Goal: Task Accomplishment & Management: Use online tool/utility

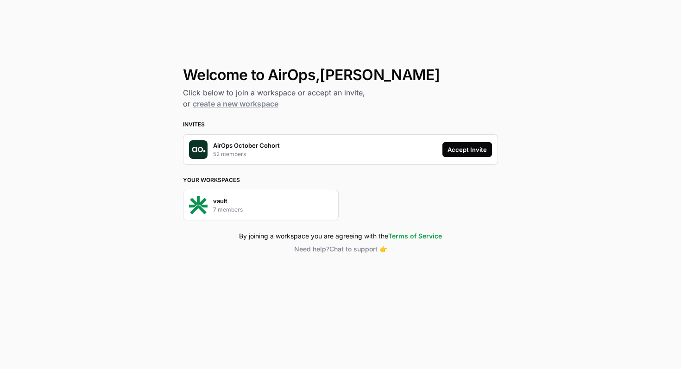
click at [470, 154] on button "Accept Invite" at bounding box center [467, 149] width 50 height 15
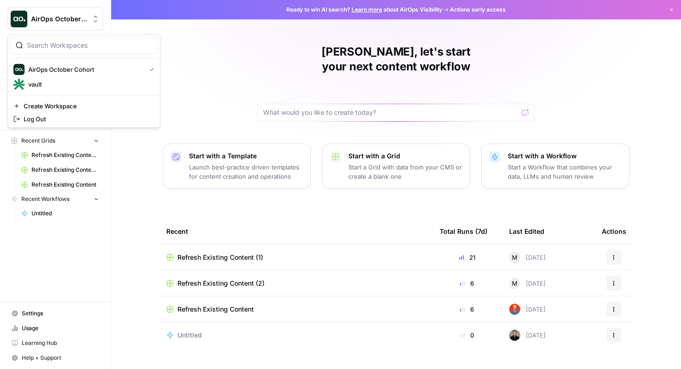
click at [75, 16] on span "AirOps October Cohort" at bounding box center [59, 18] width 56 height 9
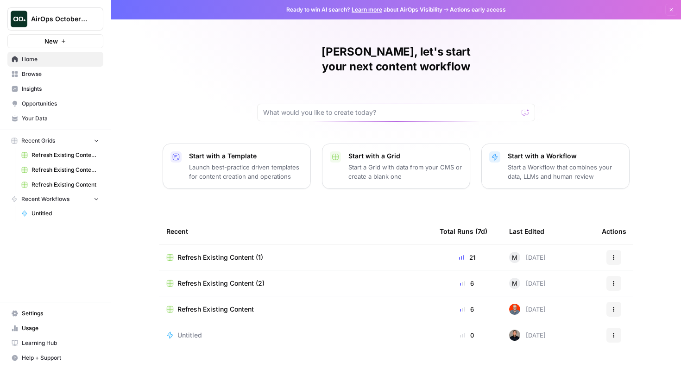
click at [34, 308] on link "Settings" at bounding box center [55, 313] width 96 height 15
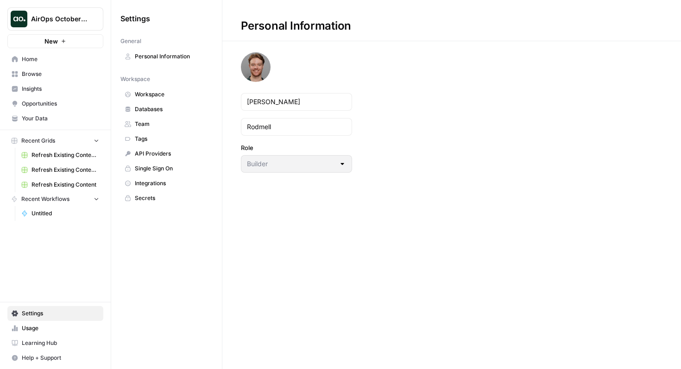
click at [163, 128] on link "Team" at bounding box center [166, 124] width 92 height 15
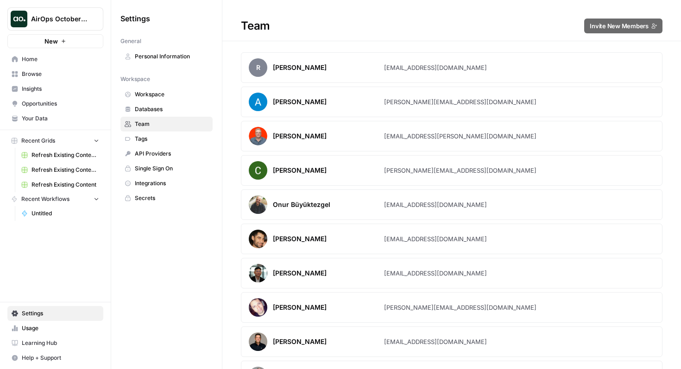
click at [26, 64] on link "Home" at bounding box center [55, 59] width 96 height 15
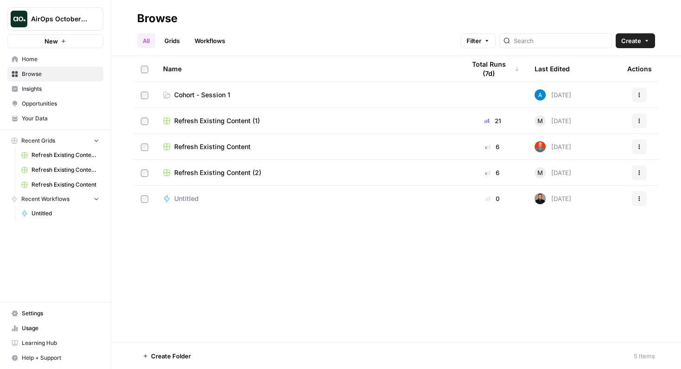
click at [77, 13] on button "AirOps October Cohort" at bounding box center [55, 18] width 96 height 23
click at [210, 13] on div "Browse" at bounding box center [396, 18] width 518 height 15
click at [238, 102] on td "Cohort - Session 1" at bounding box center [307, 94] width 302 height 25
click at [211, 93] on span "Cohort - Session 1" at bounding box center [202, 94] width 56 height 9
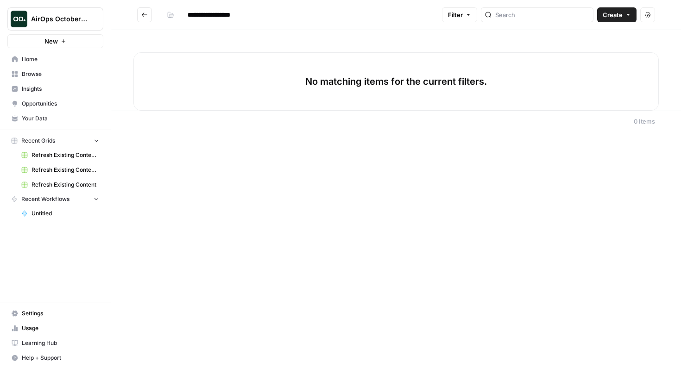
click at [31, 314] on span "Settings" at bounding box center [60, 313] width 77 height 8
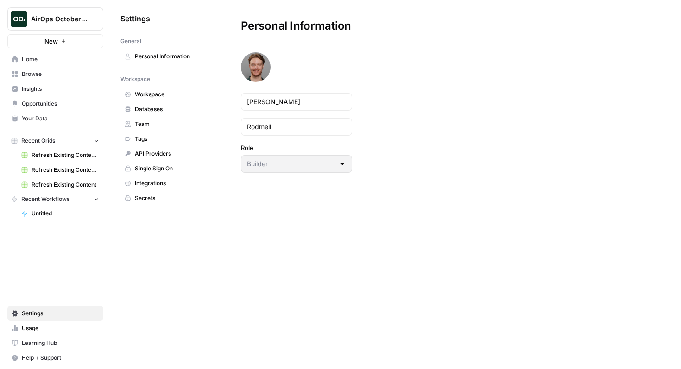
click at [163, 157] on span "API Providers" at bounding box center [172, 154] width 74 height 8
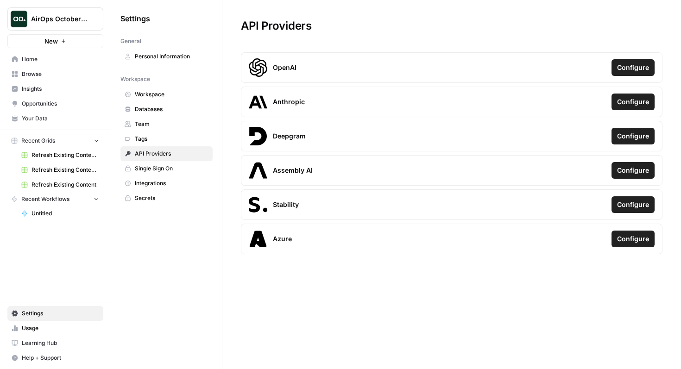
click at [173, 182] on span "Integrations" at bounding box center [172, 183] width 74 height 8
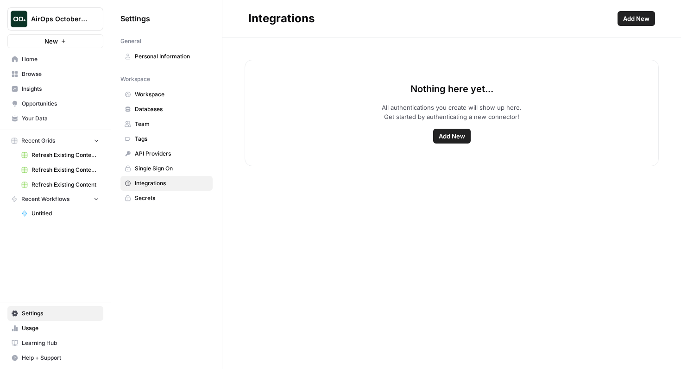
click at [269, 23] on button "Add New" at bounding box center [636, 18] width 38 height 15
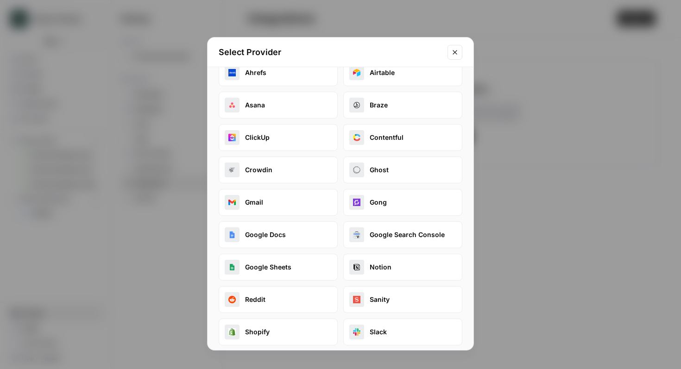
scroll to position [7, 0]
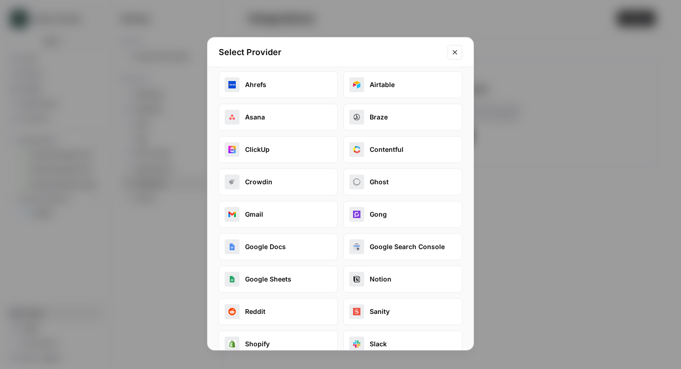
click at [269, 245] on button "Google Docs" at bounding box center [278, 246] width 119 height 27
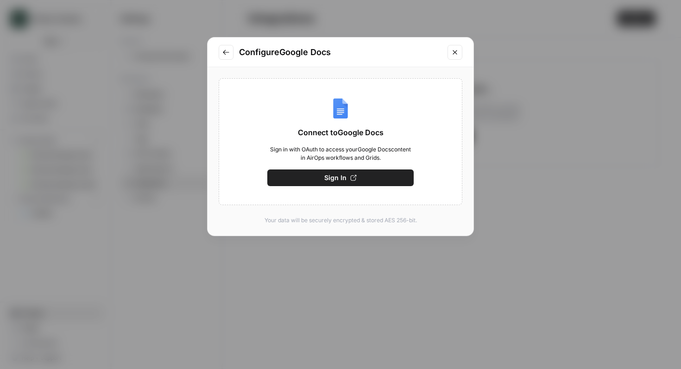
click at [269, 53] on icon "Close modal" at bounding box center [454, 52] width 7 height 7
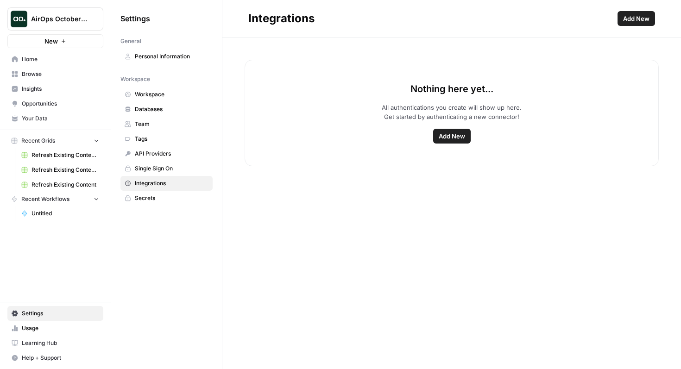
click at [65, 119] on span "Your Data" at bounding box center [60, 118] width 77 height 8
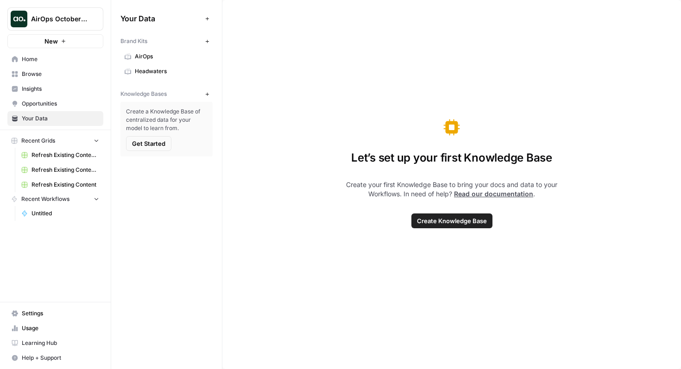
click at [152, 60] on span "AirOps" at bounding box center [172, 56] width 74 height 8
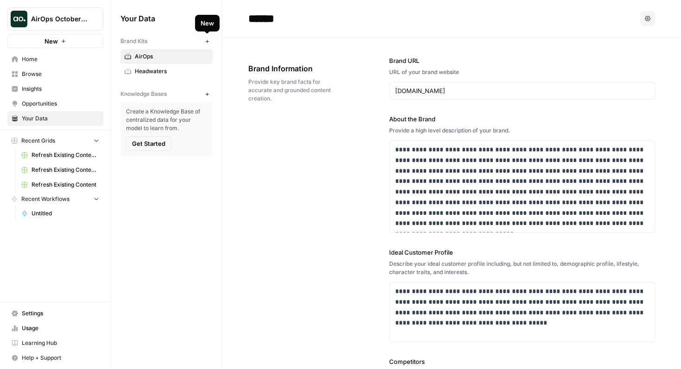
click at [207, 41] on icon "button" at bounding box center [206, 40] width 3 height 3
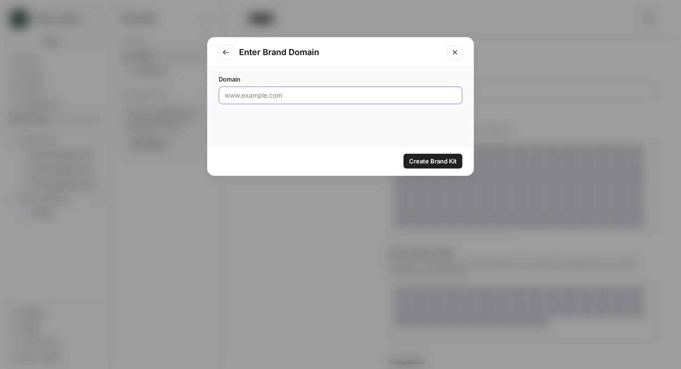
click at [269, 96] on input "Domain" at bounding box center [341, 95] width 232 height 9
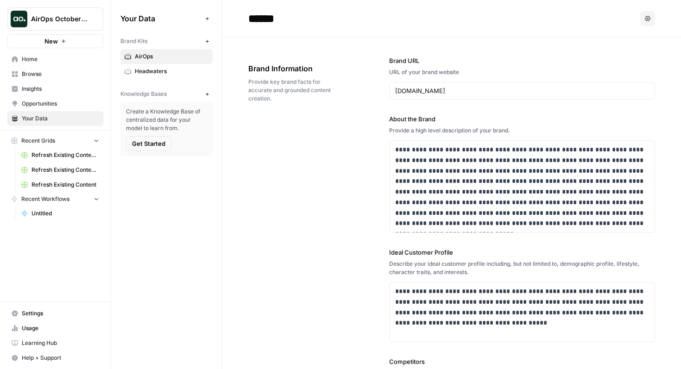
click at [74, 73] on span "Browse" at bounding box center [60, 74] width 77 height 8
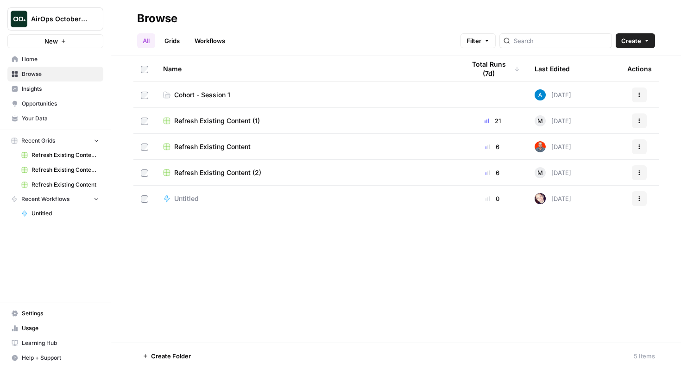
click at [194, 84] on td "Cohort - Session 1" at bounding box center [307, 94] width 302 height 25
click at [200, 94] on span "Cohort - Session 1" at bounding box center [202, 94] width 56 height 9
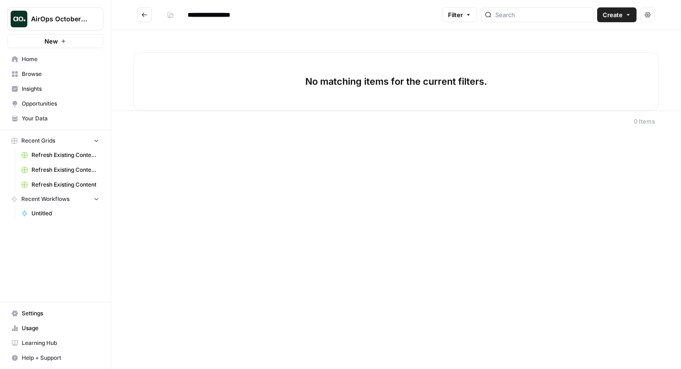
click at [269, 5] on header "**********" at bounding box center [396, 15] width 570 height 30
click at [269, 15] on span "Create" at bounding box center [612, 14] width 20 height 9
click at [269, 48] on span "Workflow" at bounding box center [599, 49] width 52 height 9
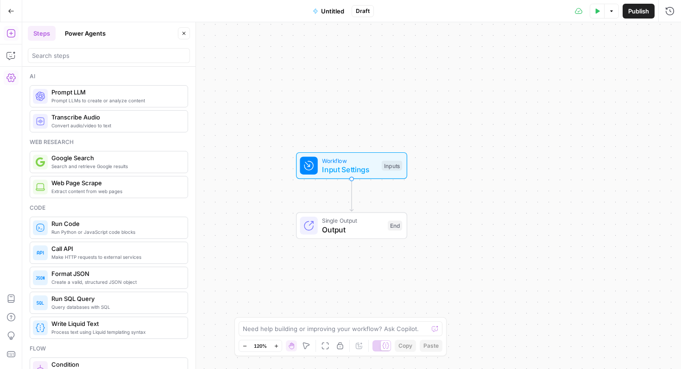
click at [12, 79] on icon "button" at bounding box center [10, 78] width 9 height 8
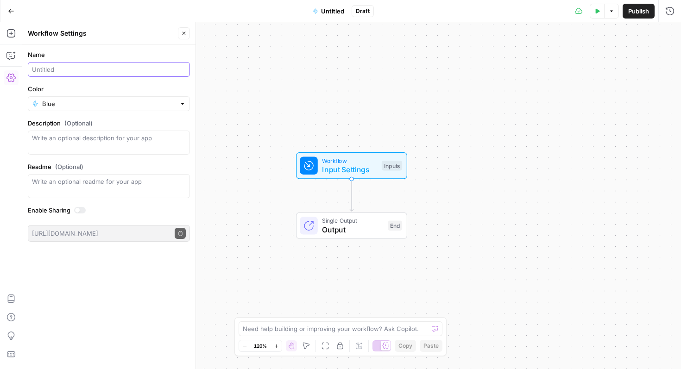
click at [74, 70] on input "Name" at bounding box center [109, 69] width 154 height 9
type input "N"
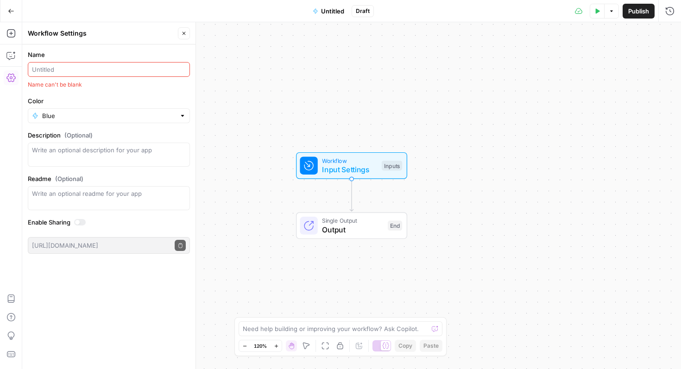
type input "M"
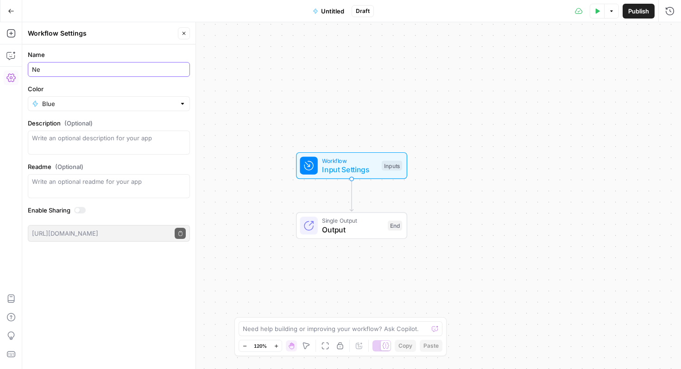
type input "N"
type input "Meta Description ([PERSON_NAME])"
click at [99, 88] on label "Color" at bounding box center [109, 88] width 162 height 9
click at [99, 99] on input "Blue" at bounding box center [108, 103] width 133 height 9
click at [106, 82] on form "Name Meta Description ([PERSON_NAME]) Color Description (Optional) Readme (Opti…" at bounding box center [108, 145] width 173 height 203
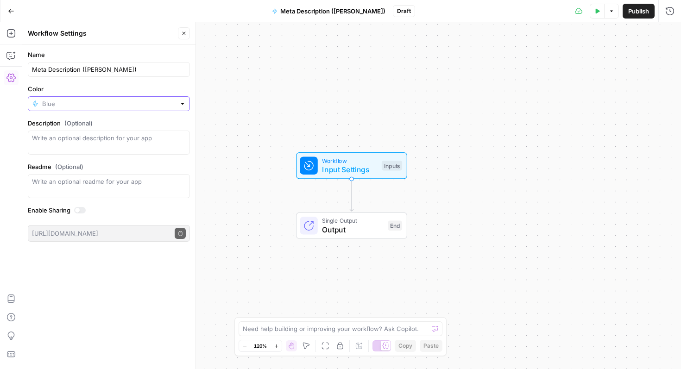
click at [81, 102] on input "Color" at bounding box center [108, 103] width 133 height 9
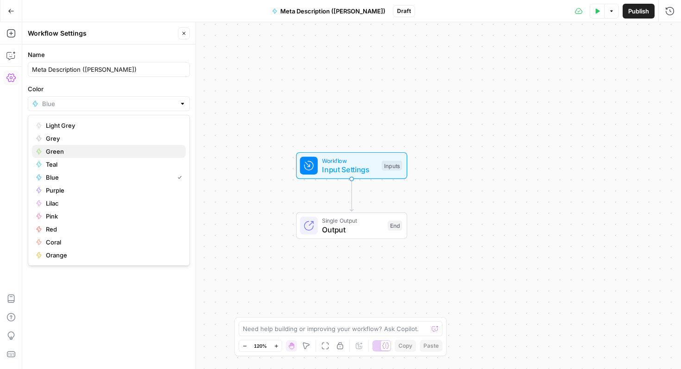
click at [75, 148] on span "Green" at bounding box center [112, 151] width 132 height 9
type input "Green"
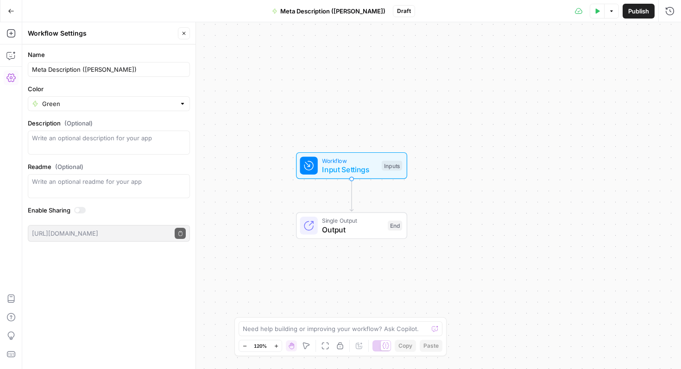
click at [138, 304] on div "Name Meta Description ([PERSON_NAME]) Color Green Description (Optional) Readme…" at bounding box center [108, 206] width 173 height 325
click at [6, 52] on icon "button" at bounding box center [10, 55] width 9 height 9
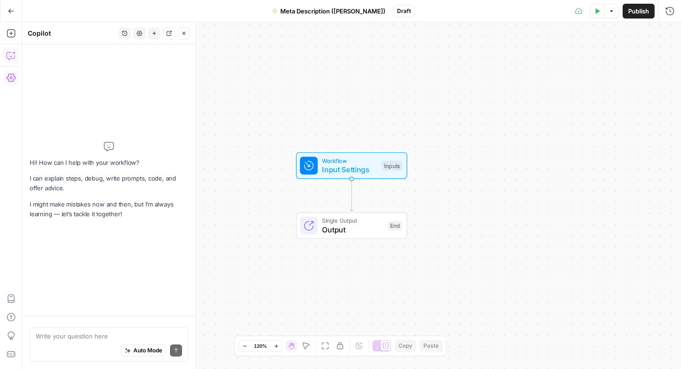
click at [8, 73] on icon "button" at bounding box center [10, 77] width 9 height 9
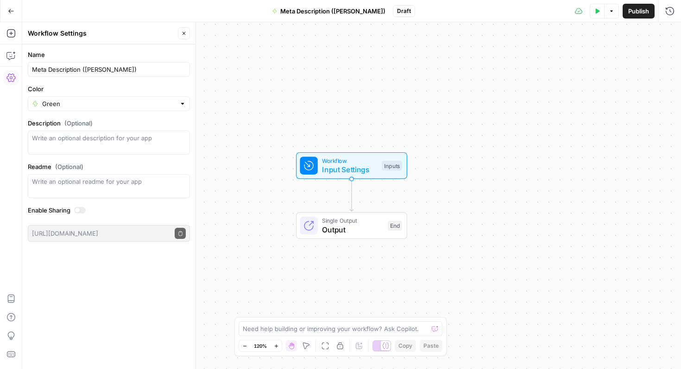
click at [269, 12] on span "Publish" at bounding box center [638, 10] width 21 height 9
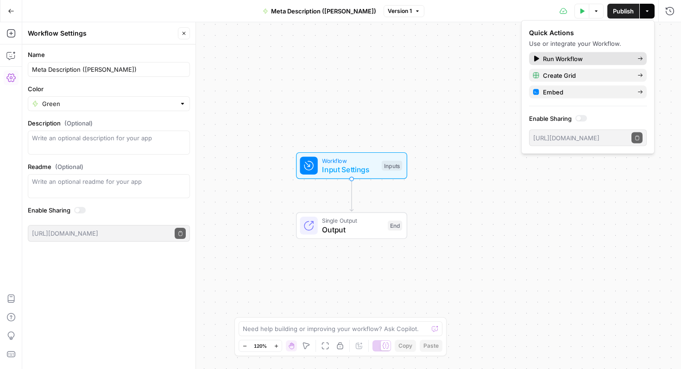
click at [269, 64] on link "Run Workflow" at bounding box center [588, 58] width 118 height 13
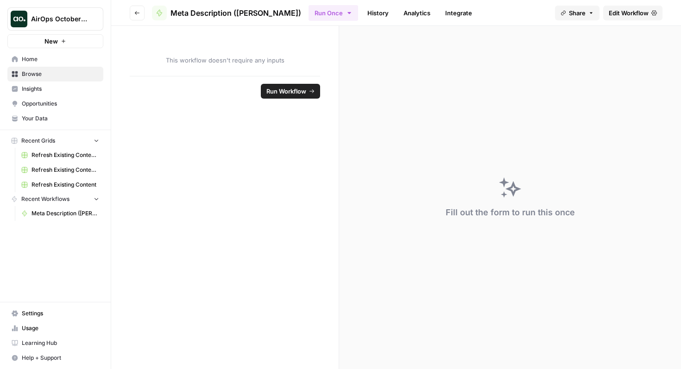
click at [138, 11] on icon "button" at bounding box center [137, 13] width 6 height 6
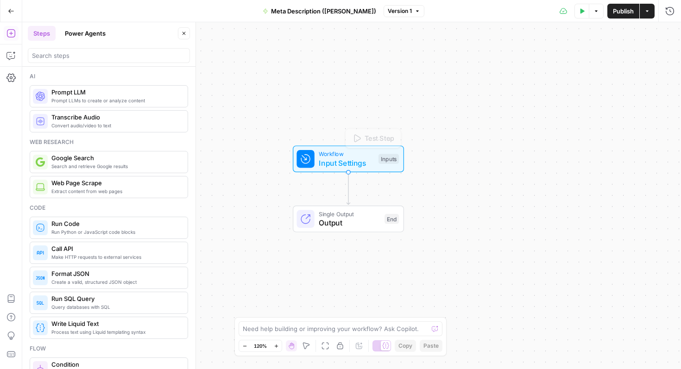
click at [269, 163] on span "Input Settings" at bounding box center [346, 162] width 55 height 11
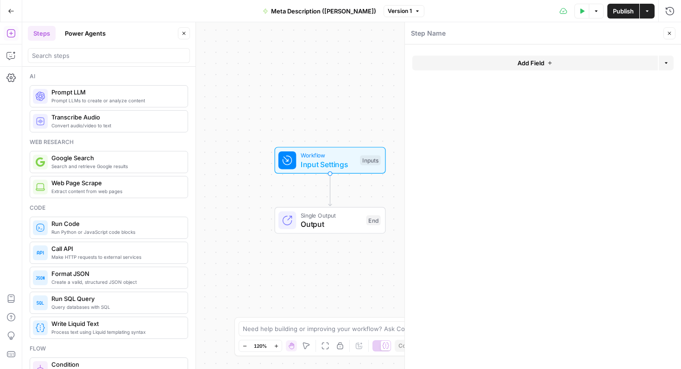
click at [269, 59] on span "Add Field" at bounding box center [530, 62] width 27 height 9
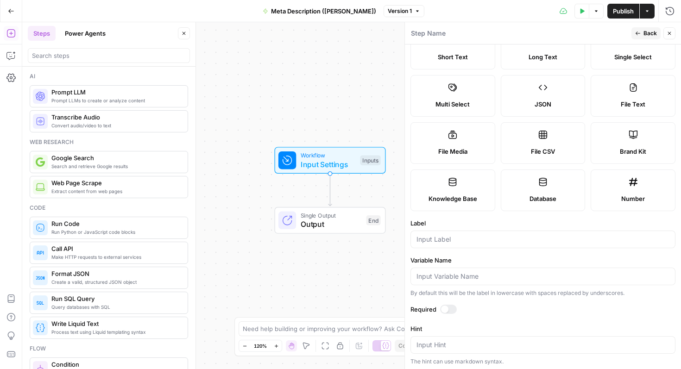
scroll to position [63, 0]
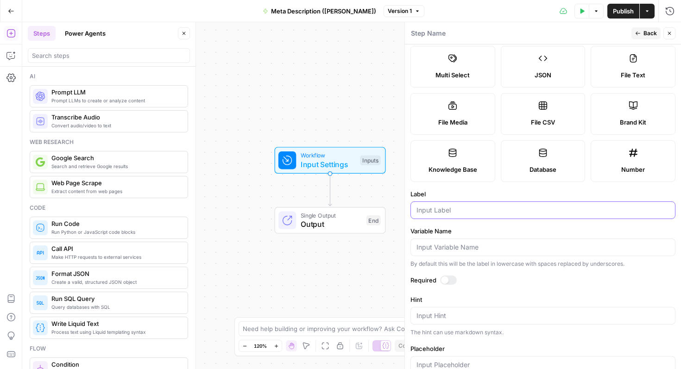
click at [269, 213] on input "Label" at bounding box center [542, 210] width 253 height 9
type input "U"
type input "Blog URL"
click at [269, 31] on button "Back" at bounding box center [645, 33] width 29 height 12
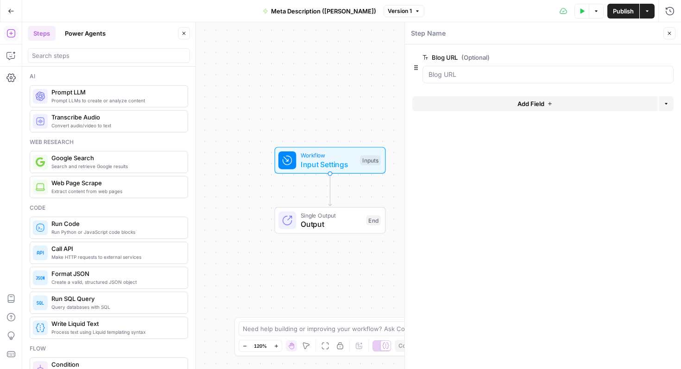
click at [269, 106] on button "Add Field" at bounding box center [534, 103] width 245 height 15
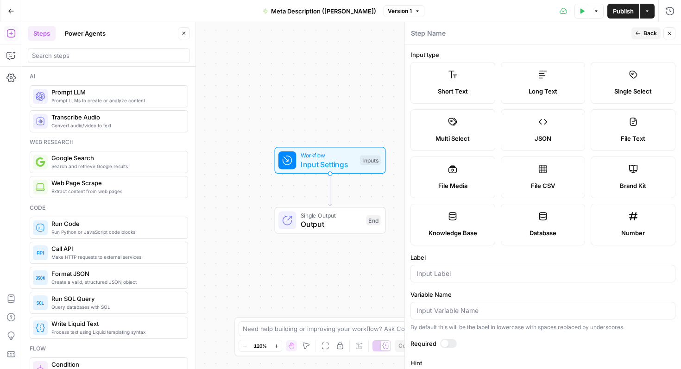
click at [269, 183] on span "Brand Kit" at bounding box center [633, 185] width 26 height 9
type input "Brand Kit"
type input "brand_kit"
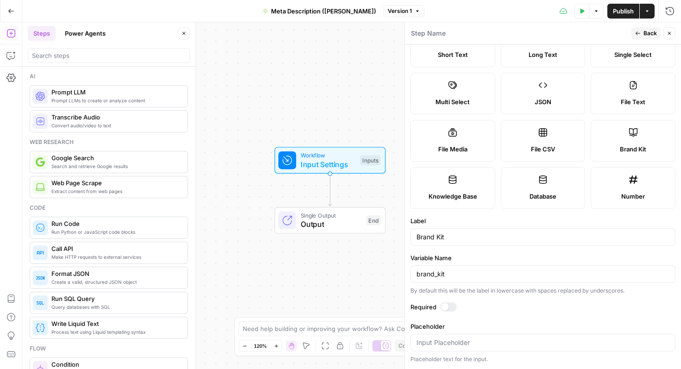
click at [269, 308] on div at bounding box center [444, 306] width 7 height 7
click at [269, 31] on span "Back" at bounding box center [649, 33] width 13 height 8
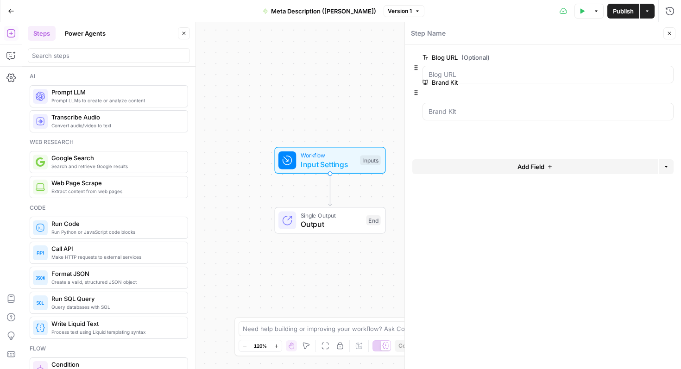
drag, startPoint x: 418, startPoint y: 104, endPoint x: 414, endPoint y: 44, distance: 60.3
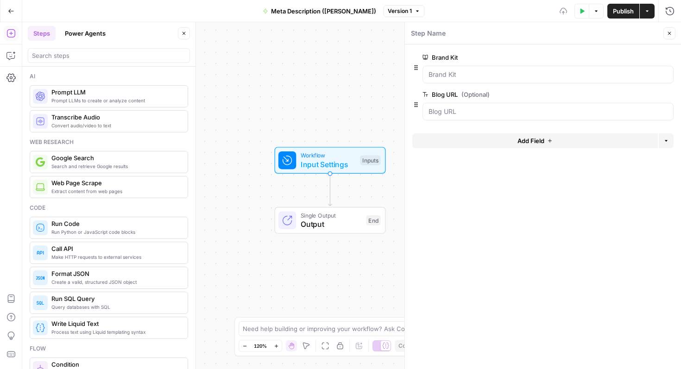
click at [269, 182] on form "Brand Kit edit field Delete group Blog URL (Optional) edit field Delete group A…" at bounding box center [543, 206] width 276 height 325
click at [269, 109] on div "Workflow Input Settings Inputs Test Step Single Output Output End" at bounding box center [351, 195] width 658 height 347
click at [269, 32] on icon "button" at bounding box center [669, 34] width 6 height 6
click at [269, 9] on button "Test Data" at bounding box center [581, 11] width 15 height 15
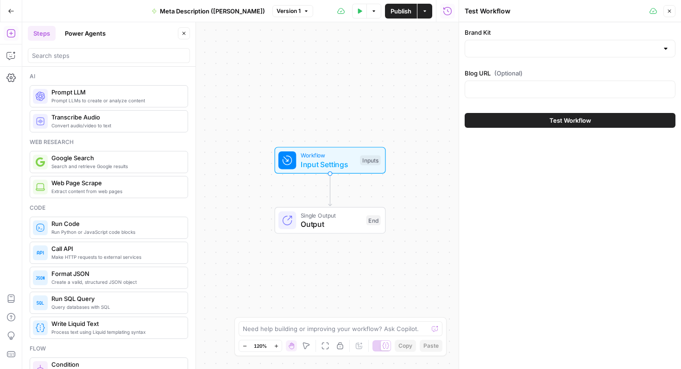
click at [269, 55] on div at bounding box center [569, 49] width 211 height 18
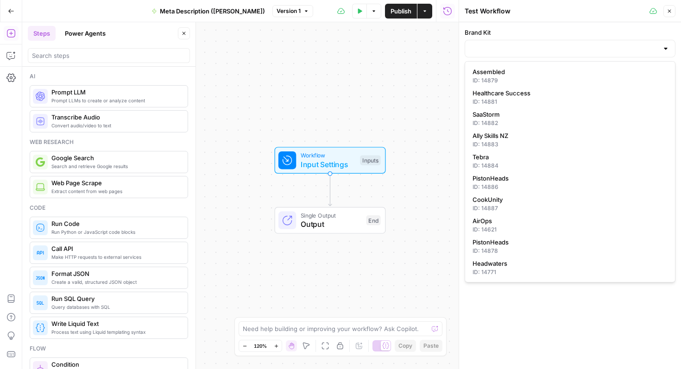
click at [269, 37] on label "Brand Kit" at bounding box center [569, 32] width 211 height 9
click at [269, 44] on input "Brand Kit" at bounding box center [564, 48] width 188 height 9
click at [269, 303] on div "Brand Kit Blog URL (Optional) Test Workflow" at bounding box center [570, 195] width 222 height 347
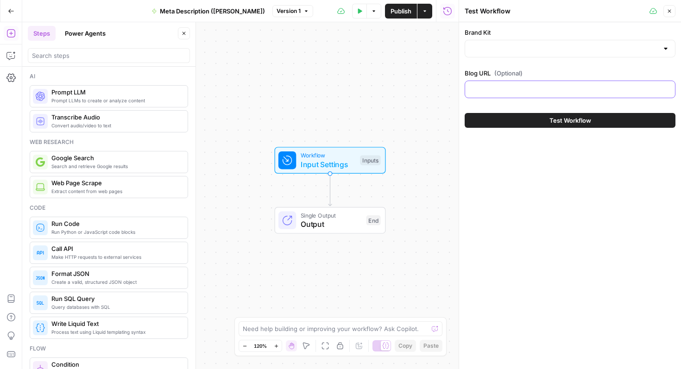
click at [269, 90] on input "Blog URL (Optional)" at bounding box center [569, 89] width 199 height 9
click at [269, 82] on div at bounding box center [569, 90] width 211 height 18
paste input "[URL][DOMAIN_NAME]"
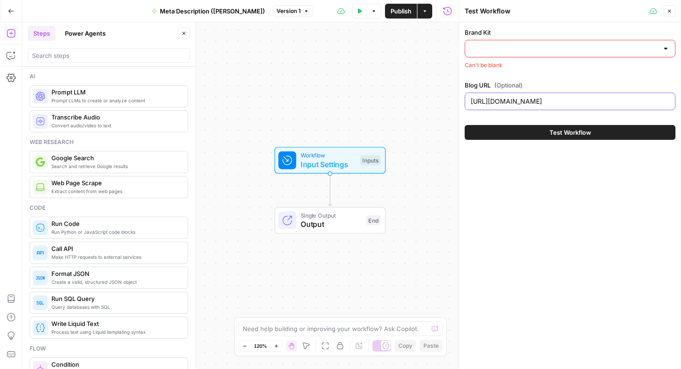
type input "[URL][DOMAIN_NAME]"
click at [269, 49] on input "Brand Kit" at bounding box center [564, 48] width 188 height 9
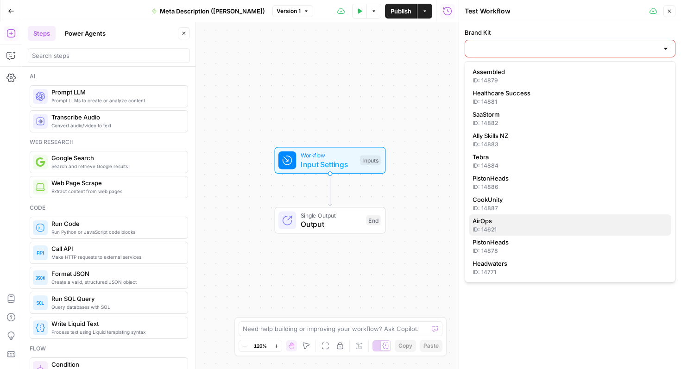
click at [269, 229] on div "ID: 14621" at bounding box center [569, 230] width 195 height 8
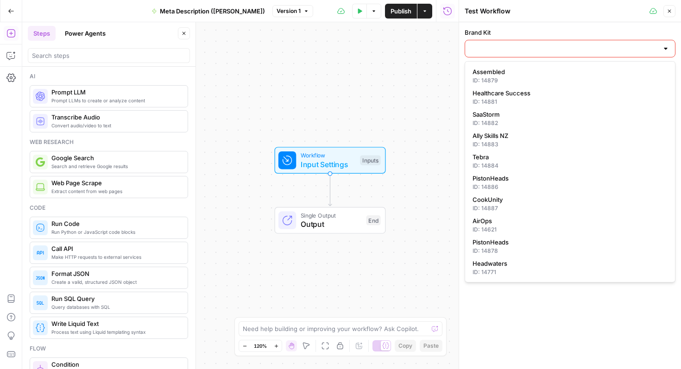
type input "AirOps"
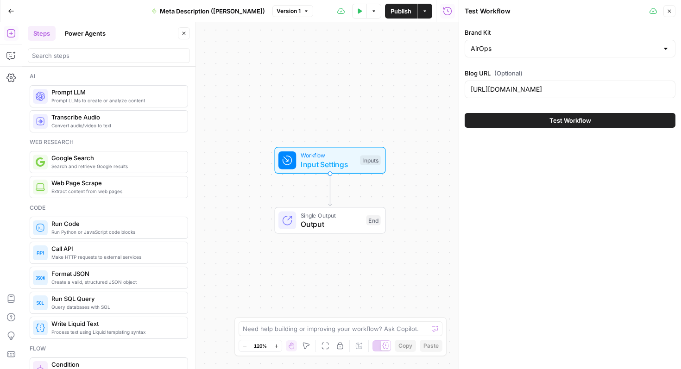
click at [269, 233] on div "Brand Kit AirOps Blog URL (Optional) [URL][DOMAIN_NAME] Test Workflow" at bounding box center [570, 195] width 222 height 347
click at [269, 13] on button "Close" at bounding box center [669, 11] width 12 height 12
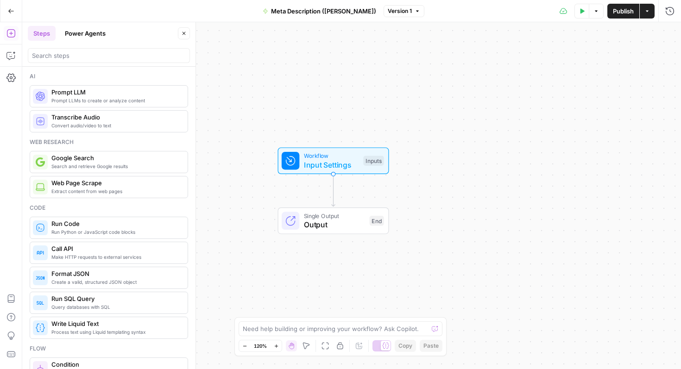
click at [5, 34] on button "Add Steps" at bounding box center [11, 33] width 15 height 15
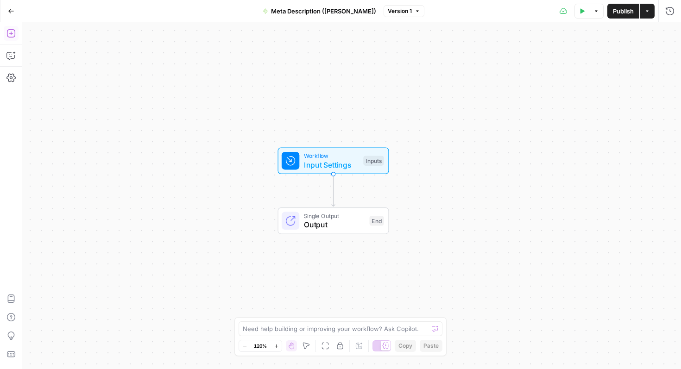
click at [8, 34] on icon "button" at bounding box center [10, 33] width 9 height 9
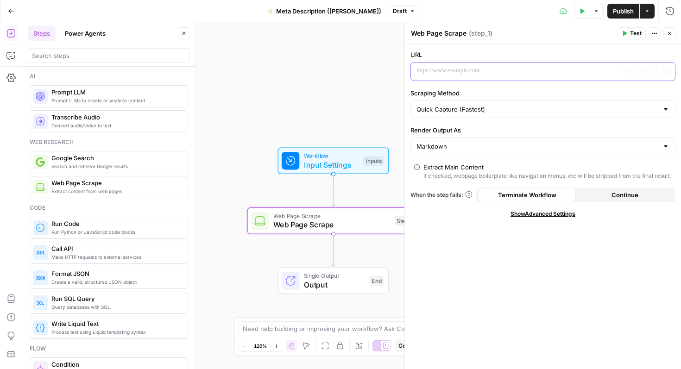
click at [269, 73] on p at bounding box center [535, 70] width 238 height 9
click at [269, 73] on icon "button" at bounding box center [666, 71] width 5 height 5
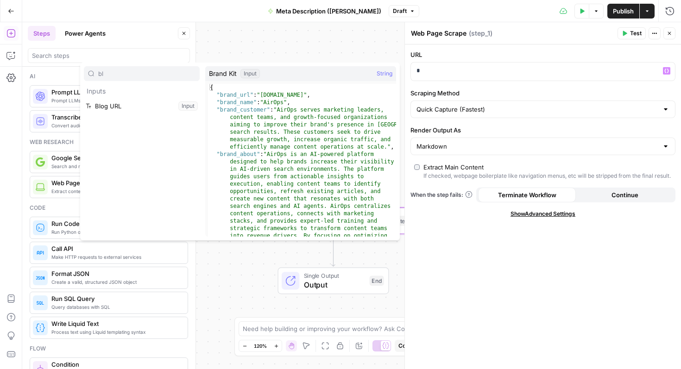
type input "bl"
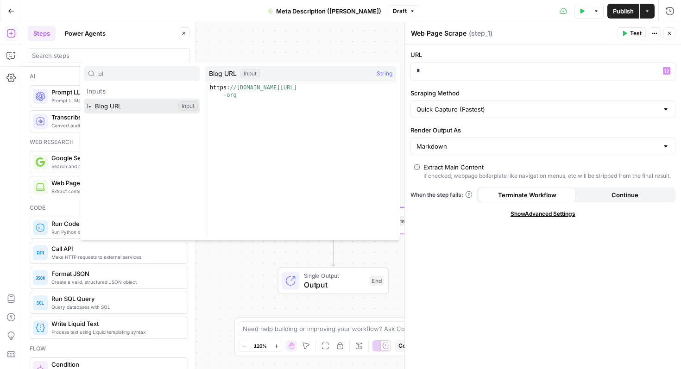
click at [111, 106] on button "Select variable Blog URL" at bounding box center [142, 106] width 116 height 15
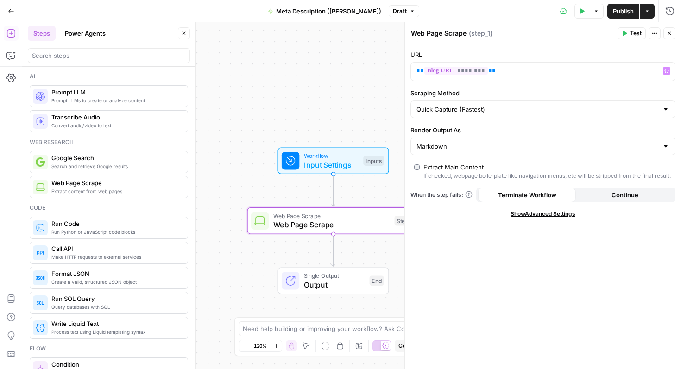
click at [269, 29] on button "Test" at bounding box center [631, 33] width 28 height 12
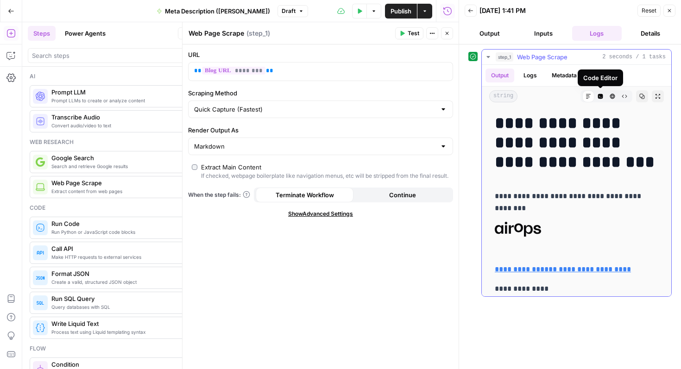
click at [269, 98] on icon at bounding box center [588, 97] width 6 height 6
click at [269, 96] on icon "button" at bounding box center [600, 96] width 5 height 5
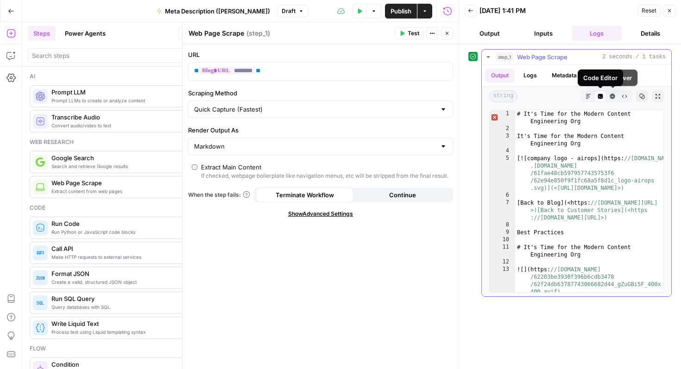
click at [269, 95] on icon "button" at bounding box center [612, 96] width 5 height 5
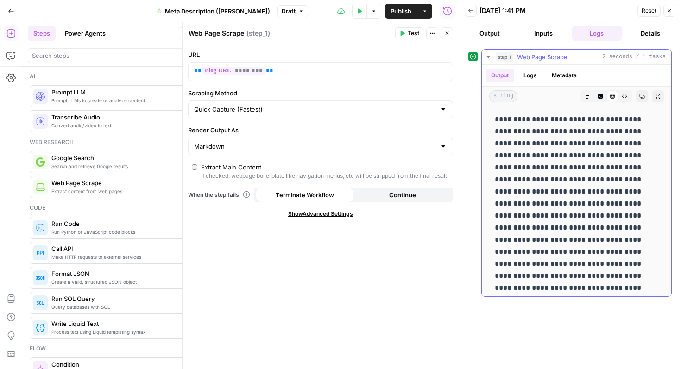
click at [269, 98] on icon "button" at bounding box center [588, 97] width 6 height 6
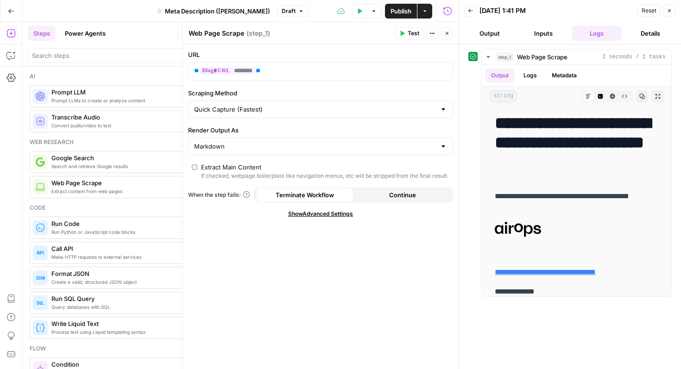
click at [269, 9] on icon "button" at bounding box center [447, 10] width 9 height 9
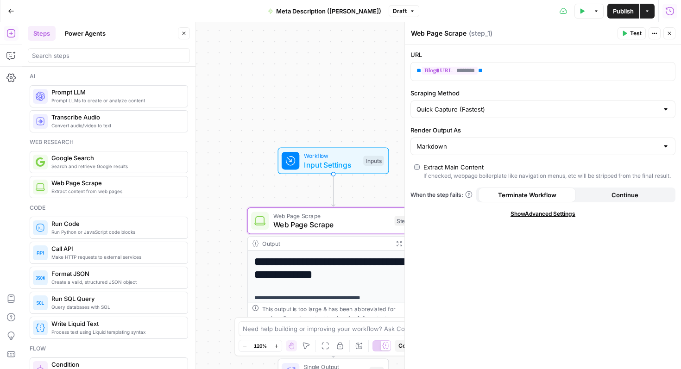
click at [269, 10] on icon "button" at bounding box center [669, 10] width 9 height 9
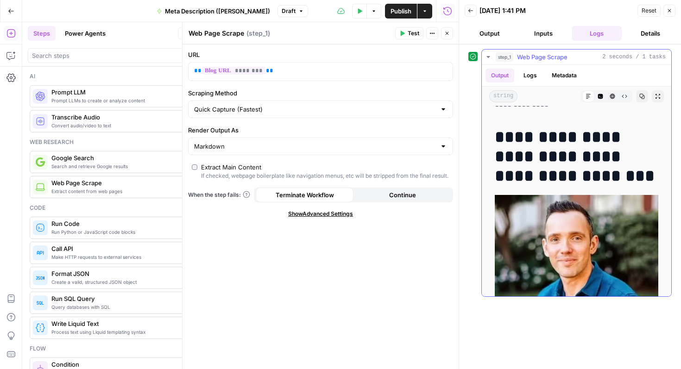
scroll to position [242, 0]
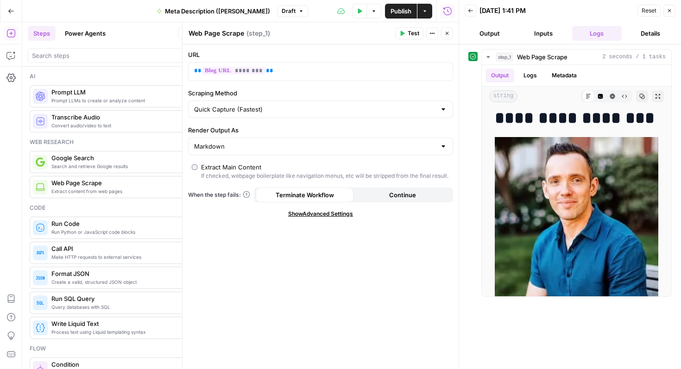
click at [269, 32] on button "Details" at bounding box center [650, 33] width 50 height 15
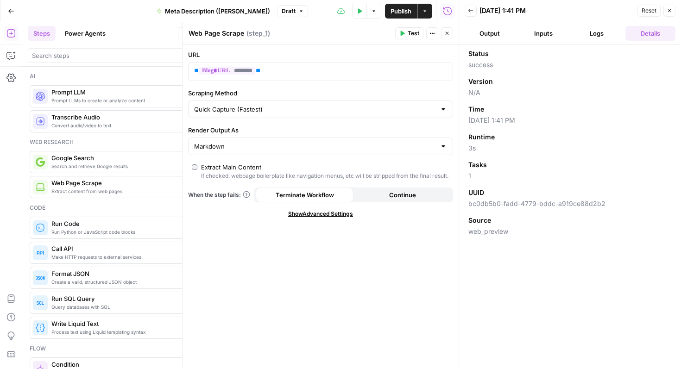
click at [269, 34] on button "Output" at bounding box center [489, 33] width 50 height 15
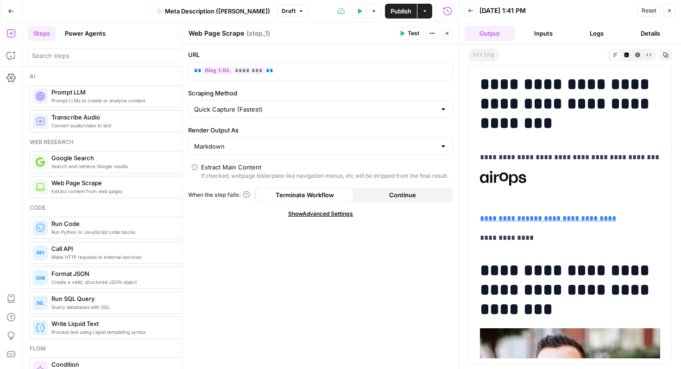
click at [269, 30] on button "Close" at bounding box center [447, 33] width 12 height 12
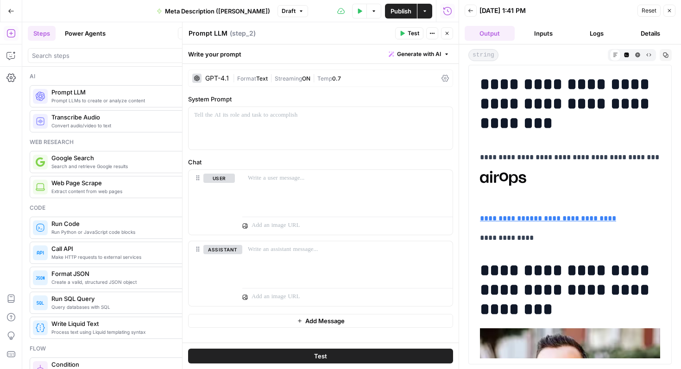
click at [217, 81] on div "GPT-4.1" at bounding box center [210, 78] width 37 height 9
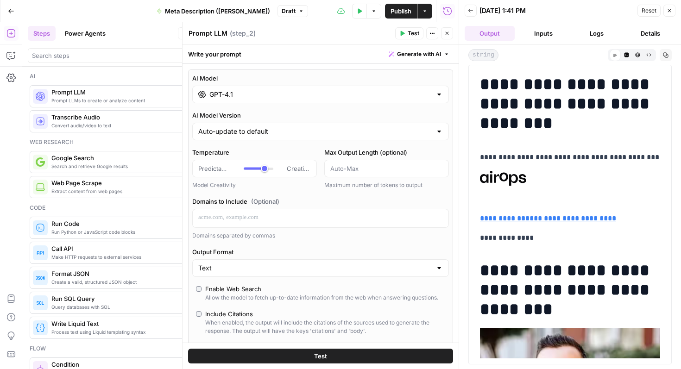
click at [269, 7] on button "Close" at bounding box center [669, 11] width 12 height 12
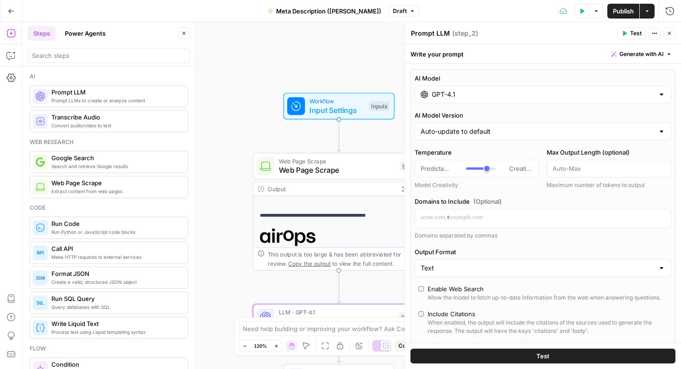
scroll to position [65, 0]
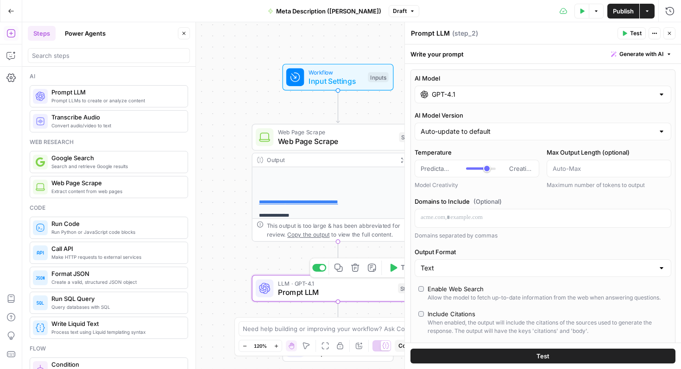
click at [269, 287] on span "Prompt LLM" at bounding box center [336, 292] width 116 height 11
click at [269, 54] on div "Write your prompt Generate with AI" at bounding box center [543, 53] width 276 height 19
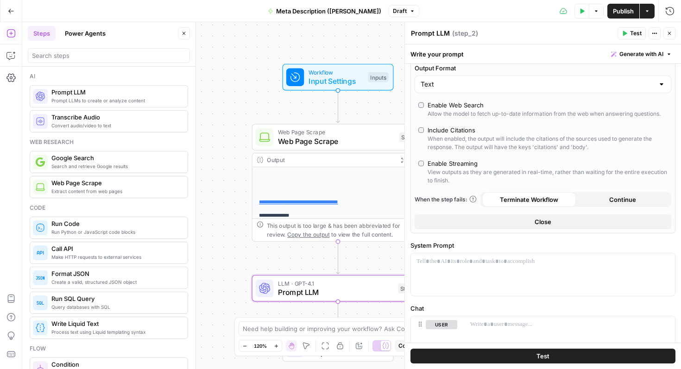
scroll to position [190, 0]
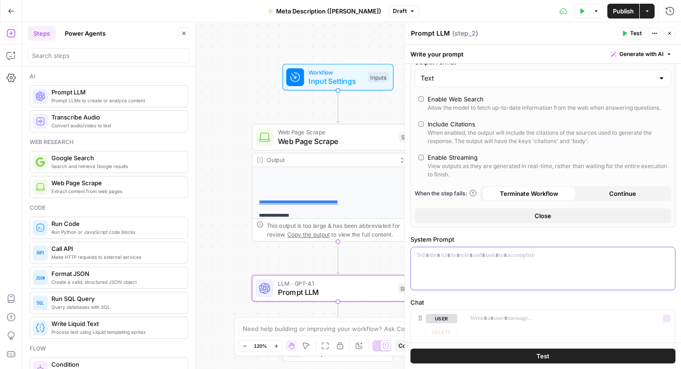
click at [269, 255] on p at bounding box center [542, 255] width 253 height 9
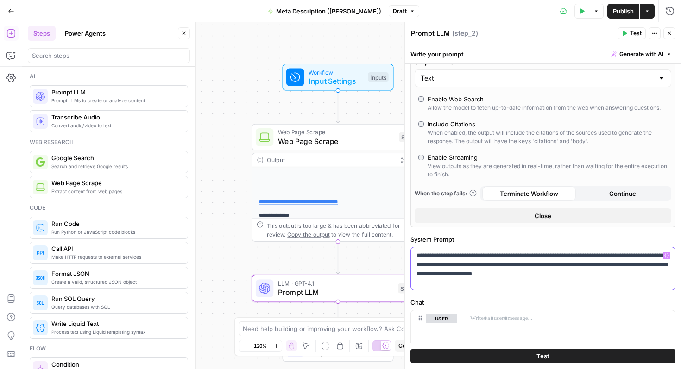
click at [269, 263] on p "**********" at bounding box center [542, 265] width 253 height 28
click at [269, 273] on p "**********" at bounding box center [542, 265] width 253 height 28
click at [269, 282] on p "**********" at bounding box center [542, 269] width 253 height 37
click at [269, 283] on p "**********" at bounding box center [542, 269] width 253 height 37
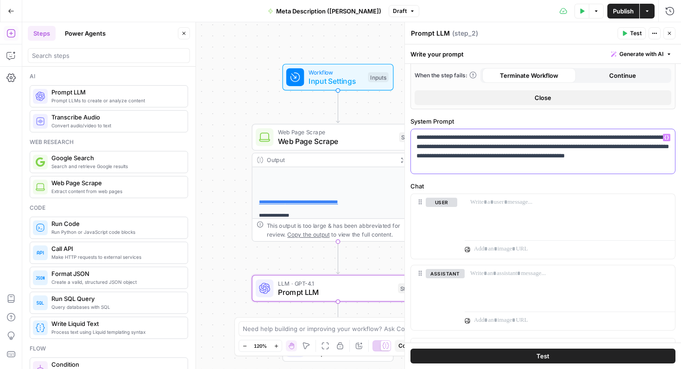
scroll to position [323, 0]
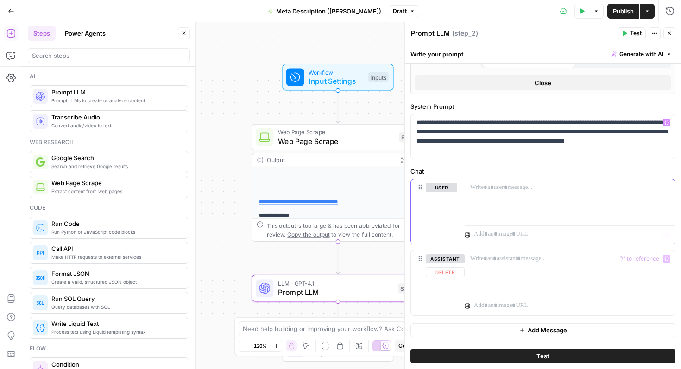
click at [269, 207] on div at bounding box center [569, 200] width 210 height 43
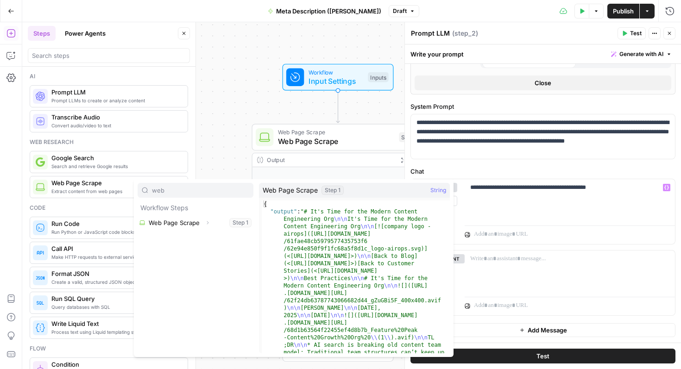
type input "web"
click at [219, 223] on button "Select variable Web Page Scrape" at bounding box center [196, 222] width 116 height 15
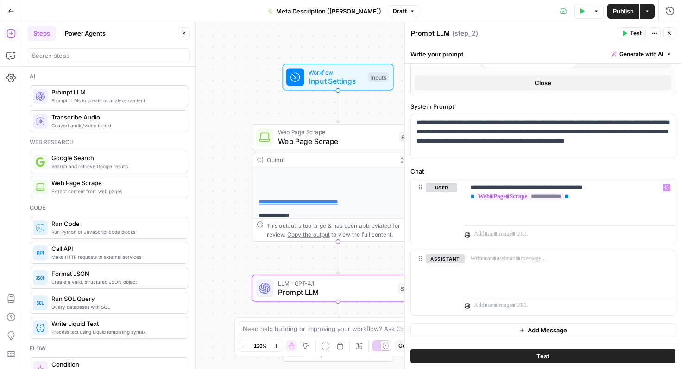
click at [269, 31] on textarea "Prompt LLM" at bounding box center [430, 33] width 39 height 9
type textarea "Meta Description"
click at [269, 357] on button "Test" at bounding box center [542, 356] width 265 height 15
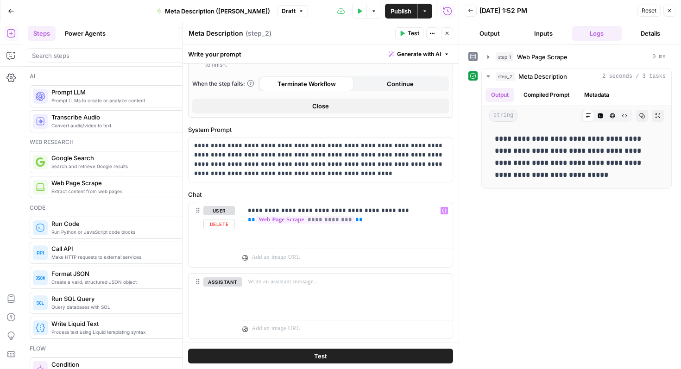
scroll to position [282, 0]
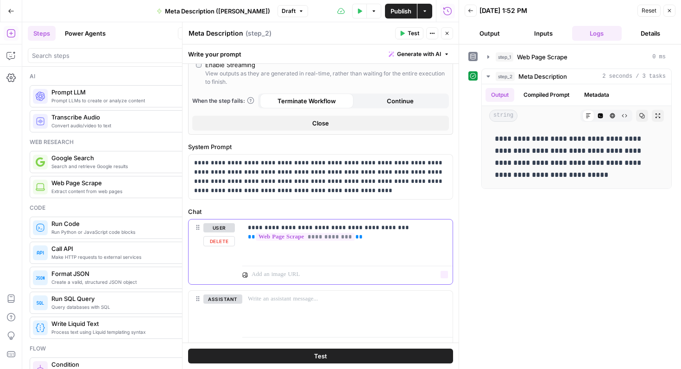
click at [269, 257] on div "**********" at bounding box center [347, 240] width 210 height 43
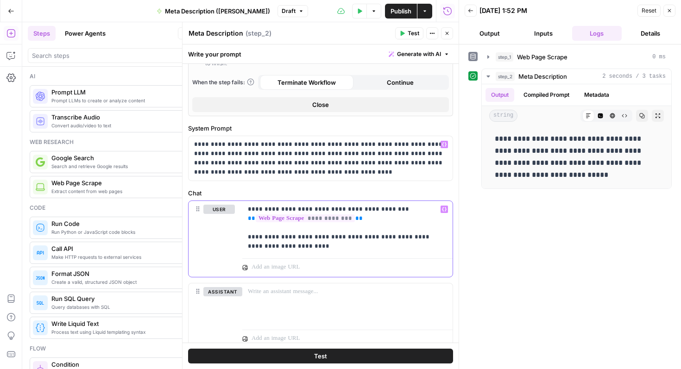
scroll to position [340, 0]
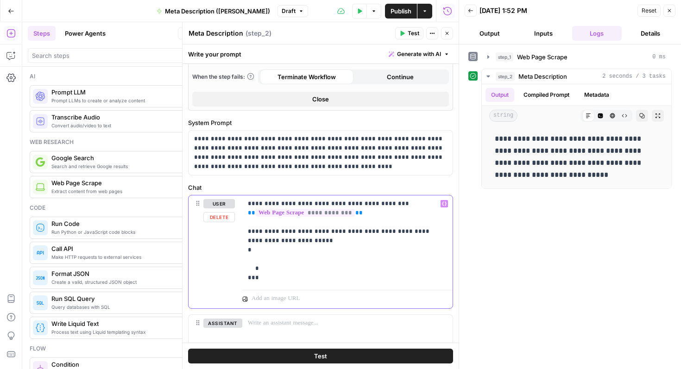
click at [269, 276] on p "**********" at bounding box center [347, 240] width 199 height 83
click at [269, 278] on p "**********" at bounding box center [347, 240] width 199 height 83
click at [269, 268] on p "**********" at bounding box center [347, 240] width 199 height 83
click at [269, 250] on p "**********" at bounding box center [347, 240] width 199 height 83
click at [269, 239] on p "**********" at bounding box center [347, 240] width 199 height 83
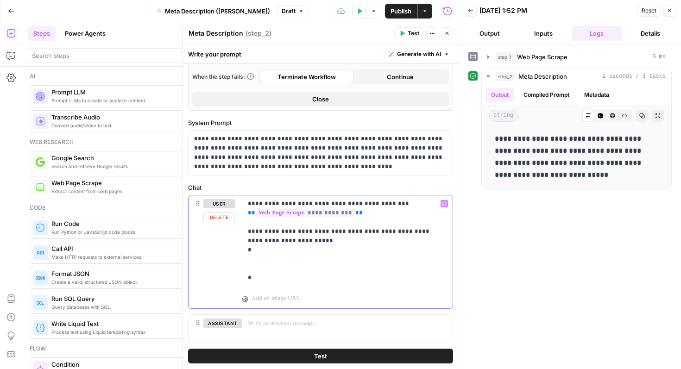
click at [269, 232] on p "**********" at bounding box center [347, 240] width 199 height 83
click at [269, 243] on p "**********" at bounding box center [347, 240] width 199 height 83
click at [269, 356] on button "Test" at bounding box center [320, 356] width 265 height 15
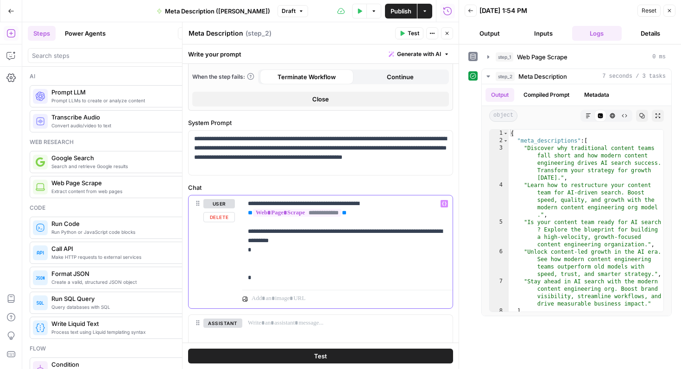
click at [256, 267] on p "**********" at bounding box center [347, 240] width 199 height 83
